Goal: Information Seeking & Learning: Learn about a topic

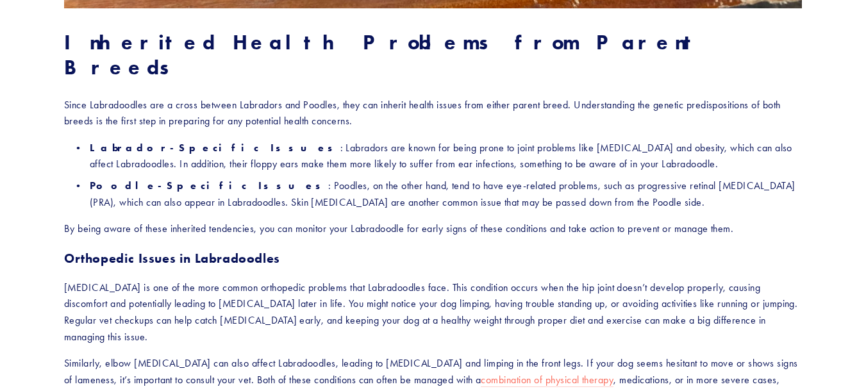
scroll to position [909, 0]
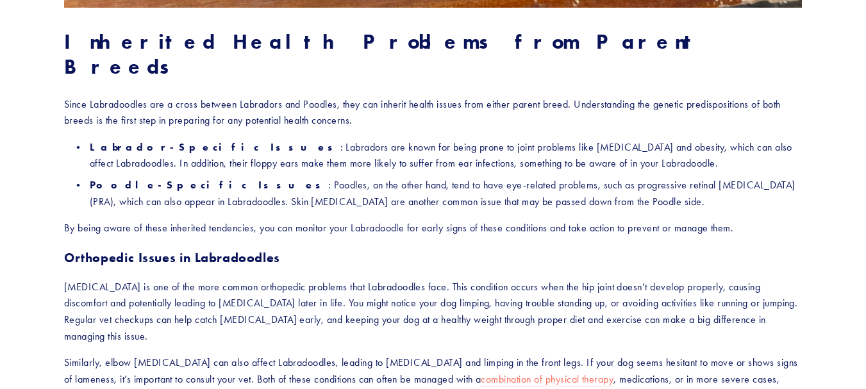
click at [397, 220] on p "By being aware of these inherited tendencies, you can monitor your Labradoodle …" at bounding box center [433, 228] width 738 height 17
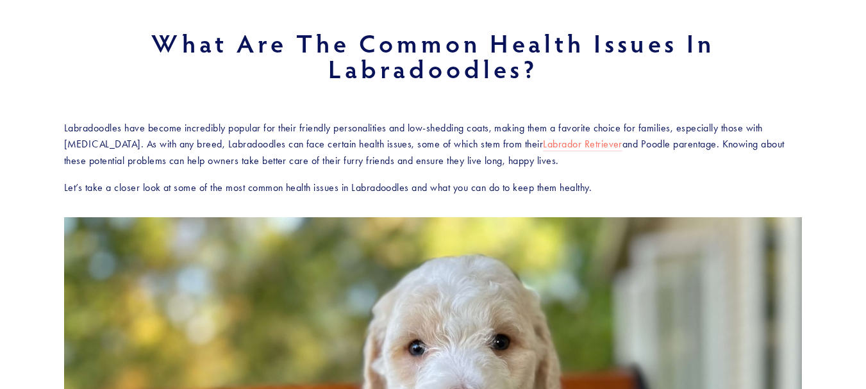
scroll to position [0, 0]
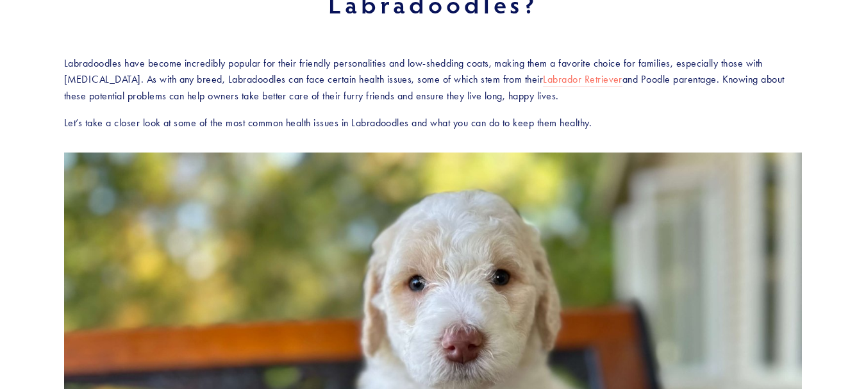
scroll to position [217, 0]
